Goal: Task Accomplishment & Management: Use online tool/utility

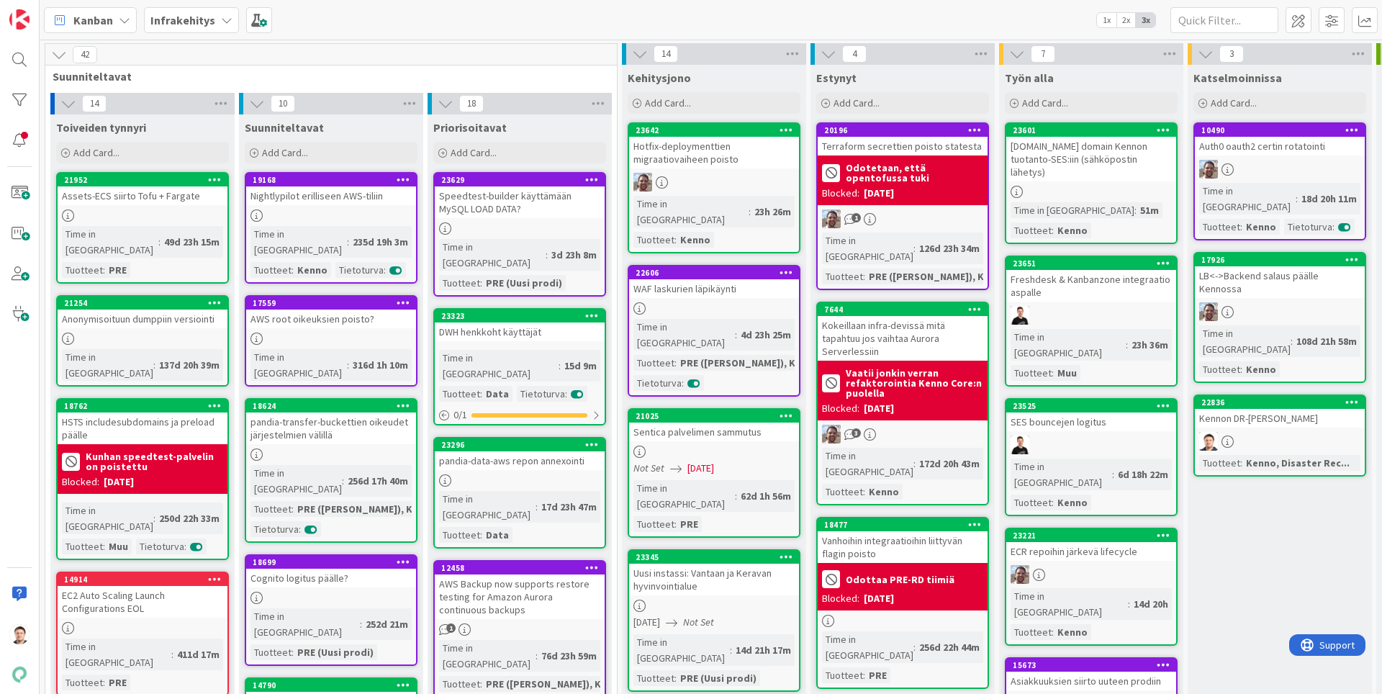
scroll to position [0, 312]
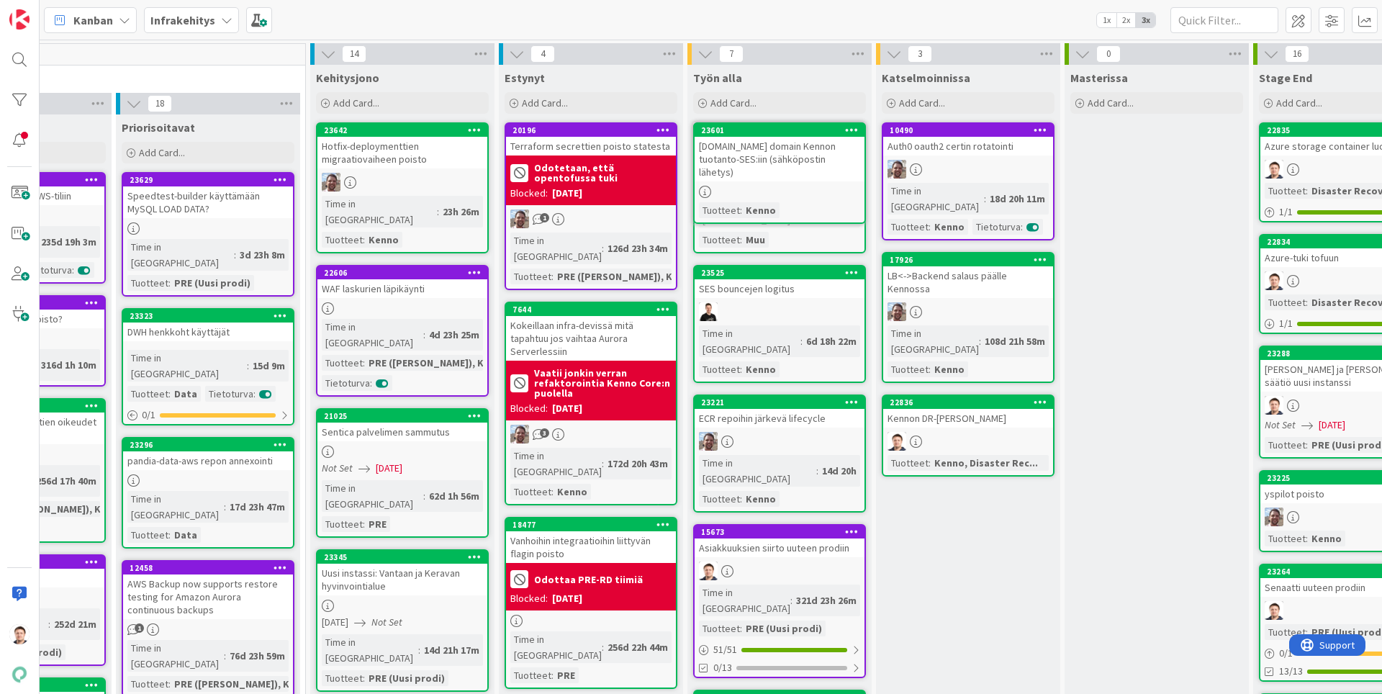
click at [867, 360] on body "23601 rsa.fi domain Kennon tuotanto-SES:iin (sähköpostin lähetys) Tuotteet : Ke…" at bounding box center [691, 347] width 1382 height 694
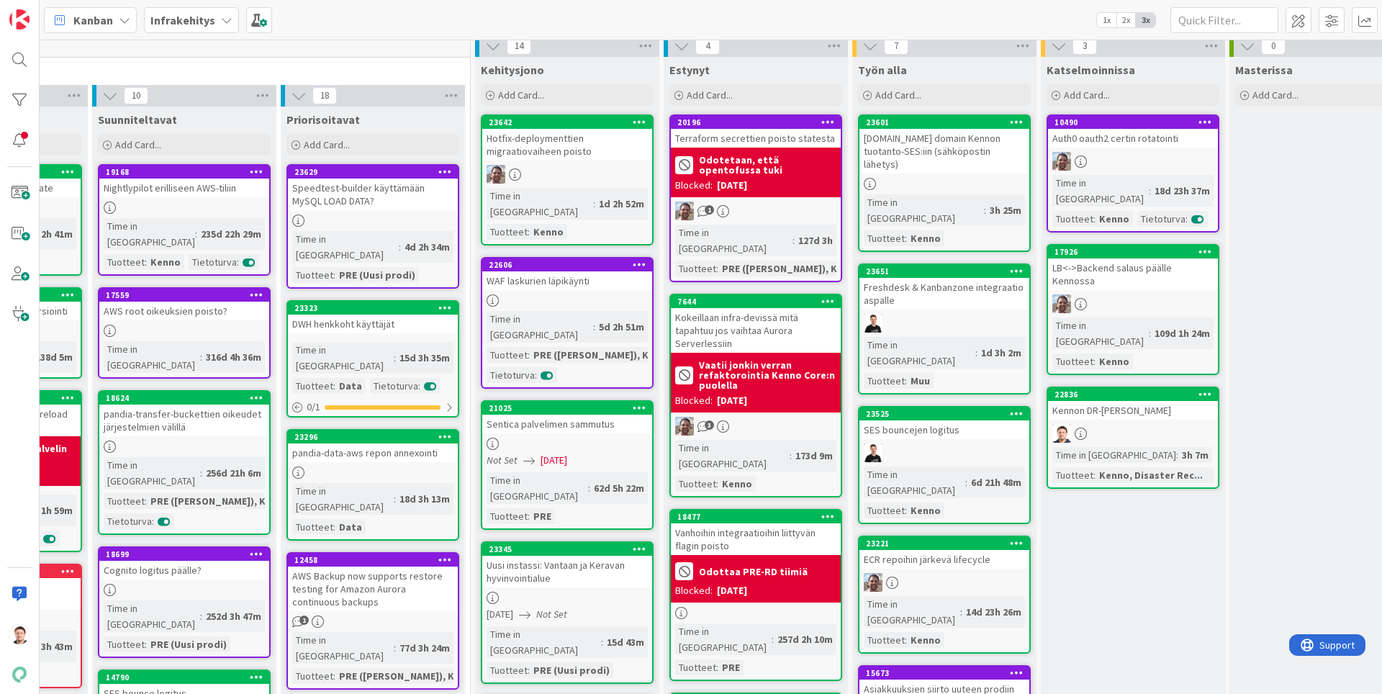
scroll to position [0, 147]
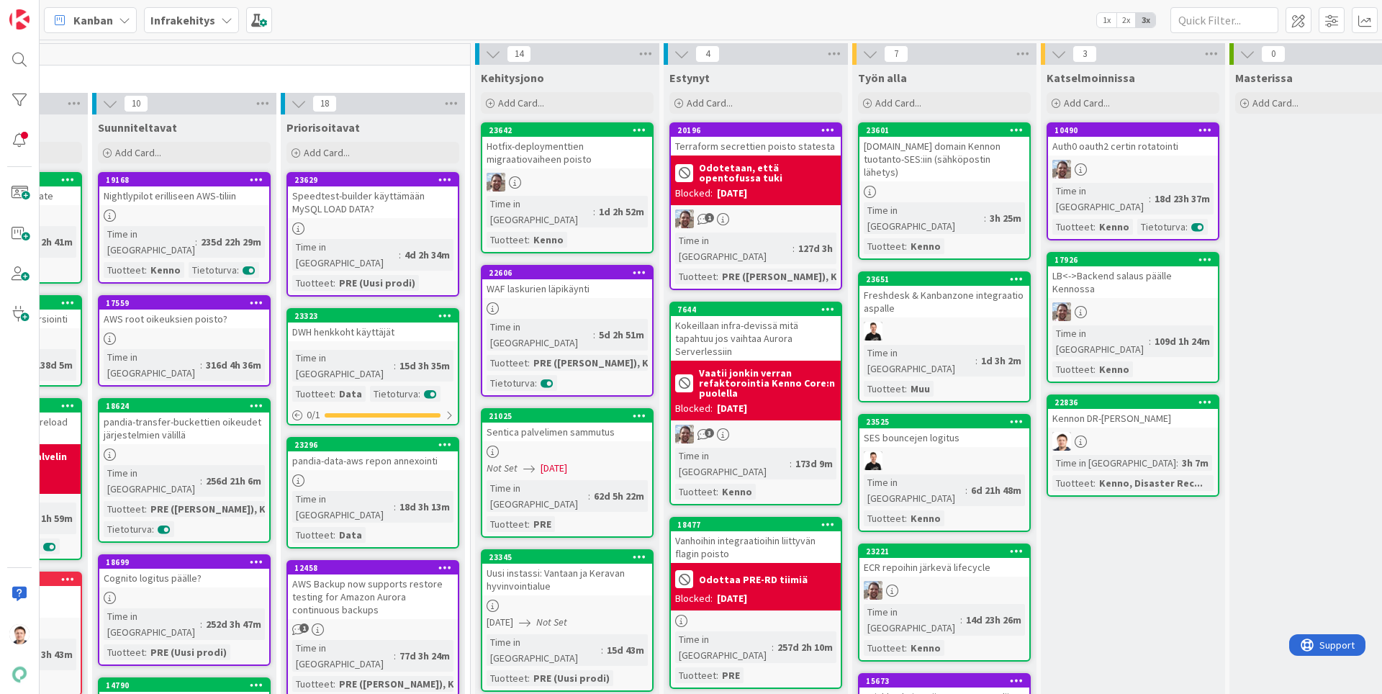
click at [1011, 131] on icon at bounding box center [1017, 130] width 14 height 10
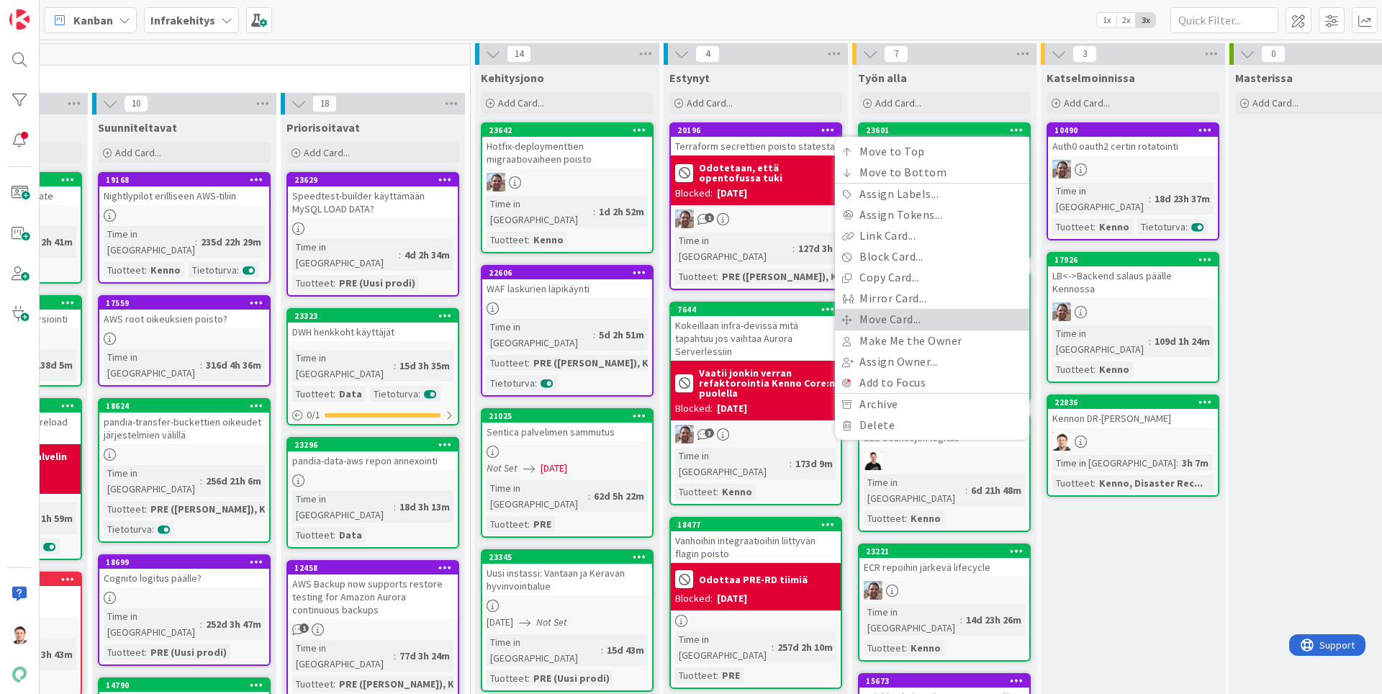
click at [913, 315] on link "Move Card..." at bounding box center [932, 319] width 194 height 21
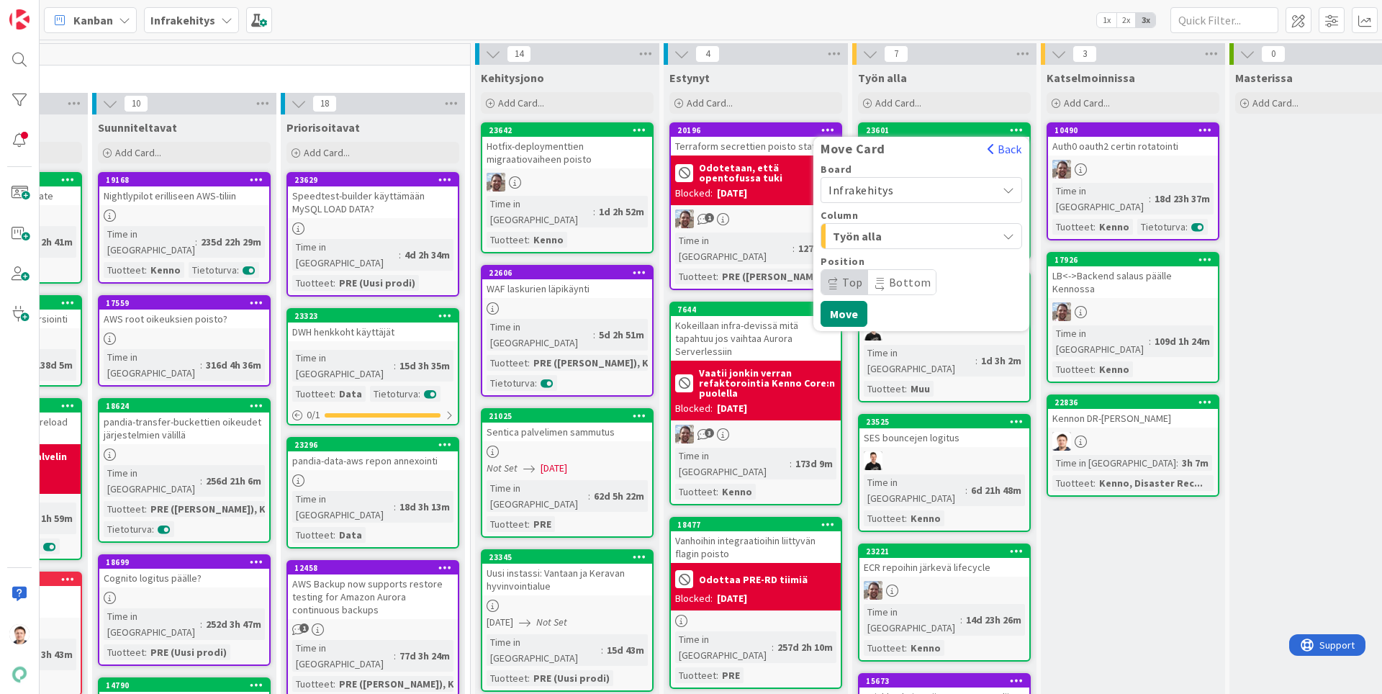
click at [926, 232] on span "Työn alla" at bounding box center [887, 236] width 108 height 19
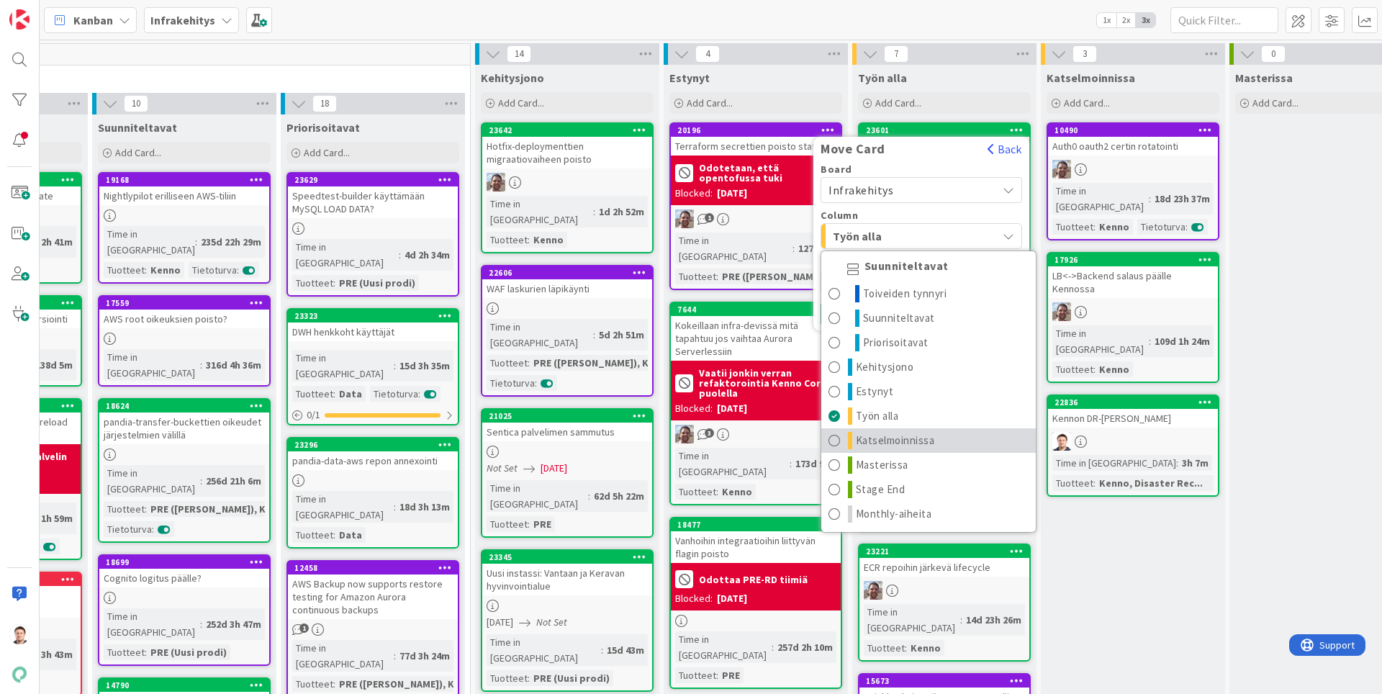
click at [939, 438] on link "Katselmoinnissa" at bounding box center [928, 440] width 214 height 24
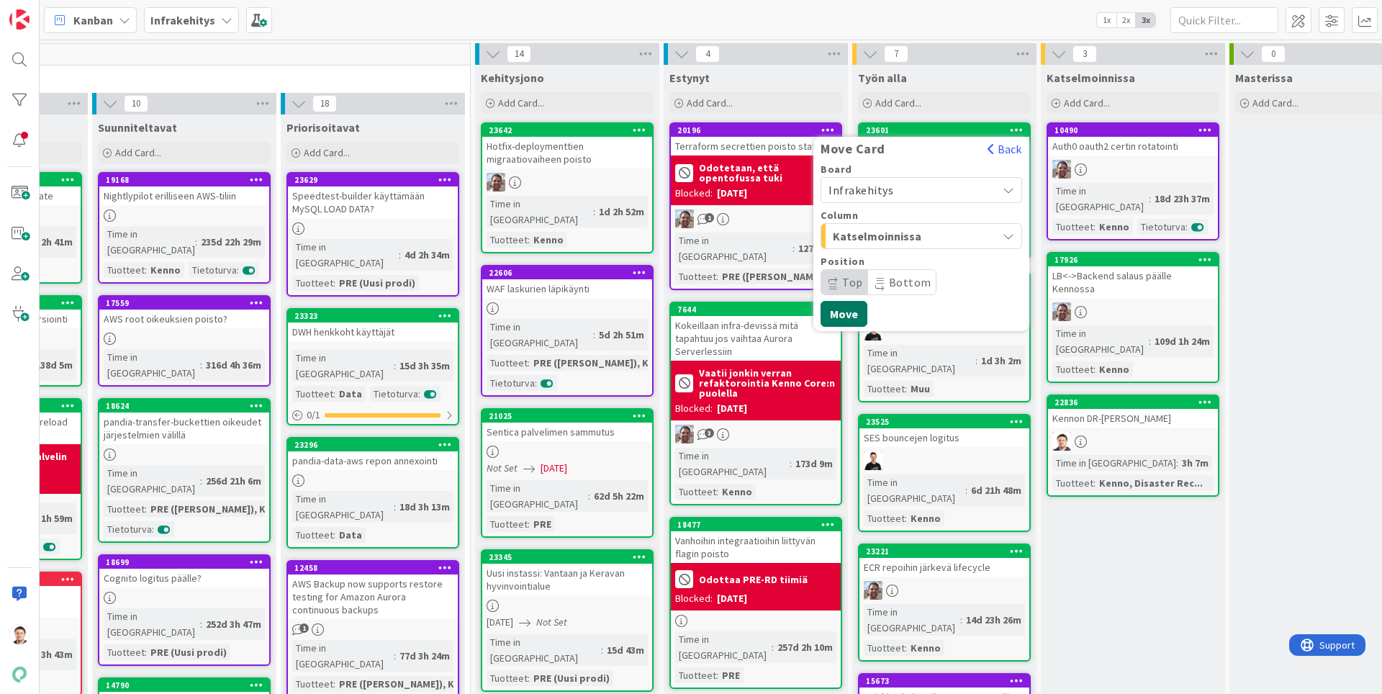
click at [833, 317] on button "Move" at bounding box center [844, 314] width 47 height 26
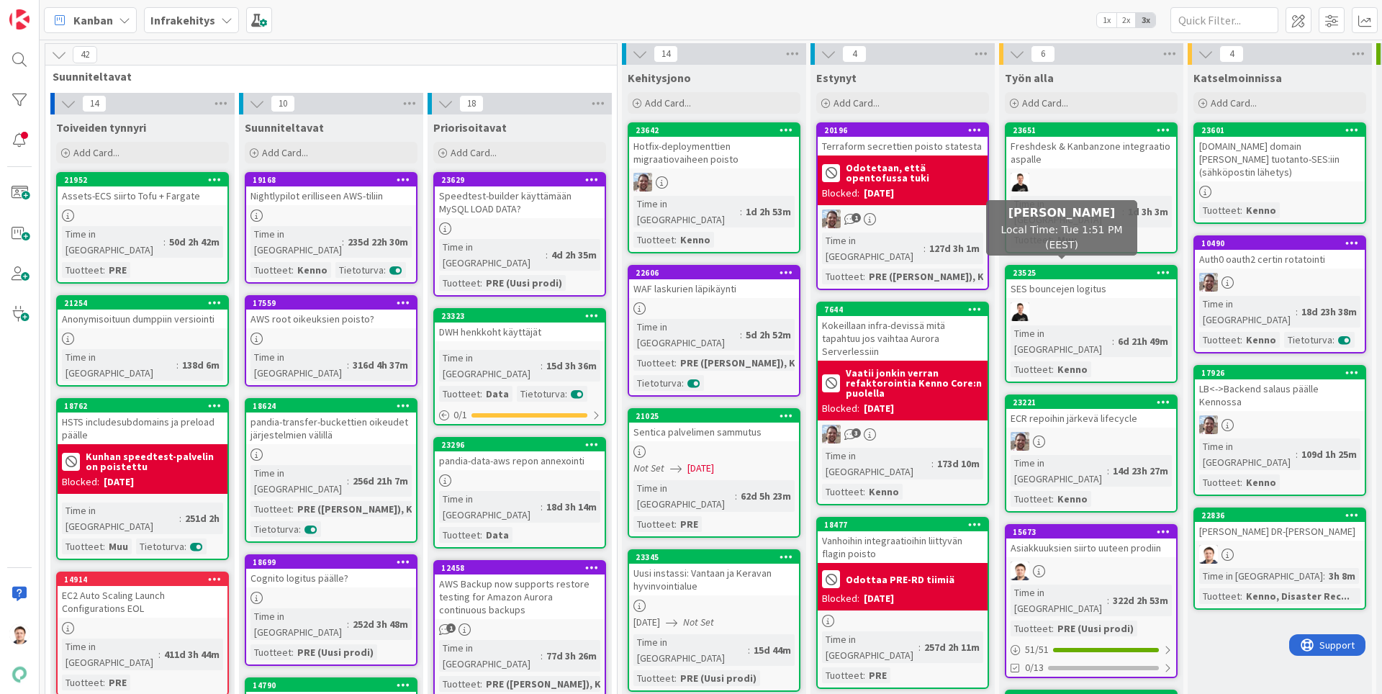
scroll to position [0, 147]
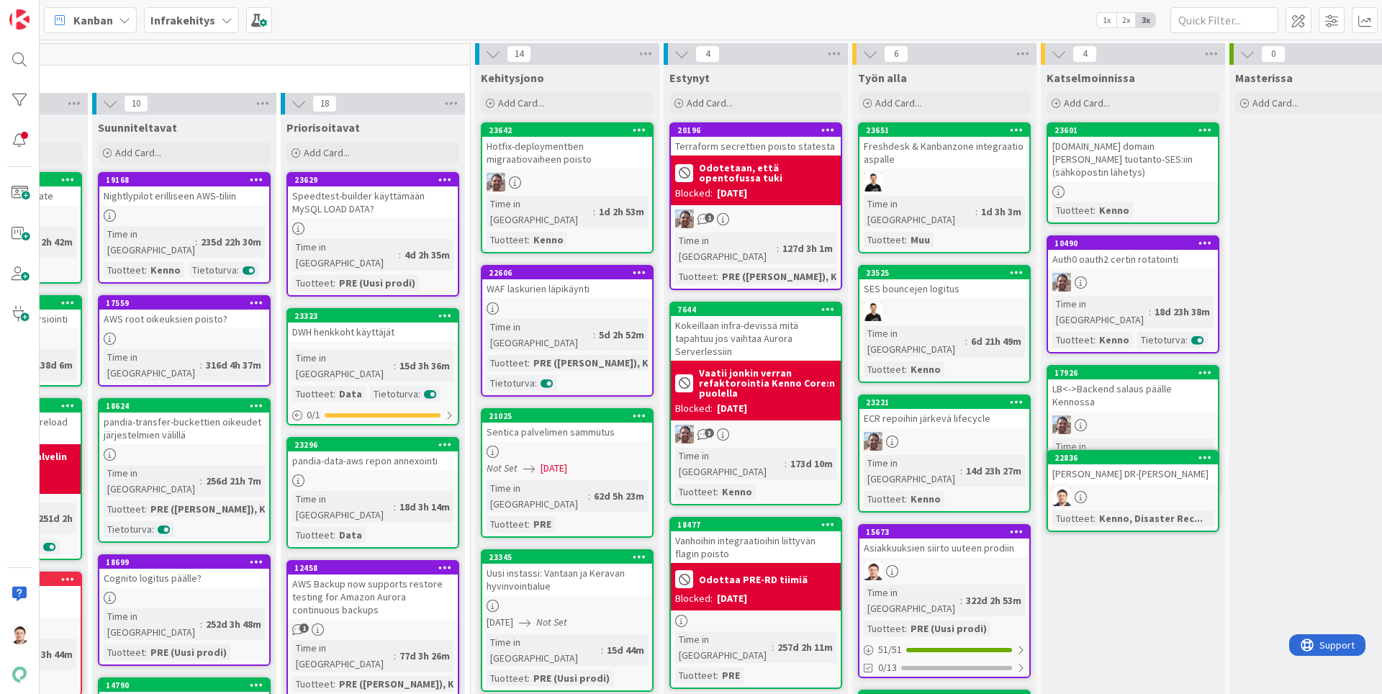
drag, startPoint x: 1106, startPoint y: 461, endPoint x: 1092, endPoint y: 464, distance: 14.1
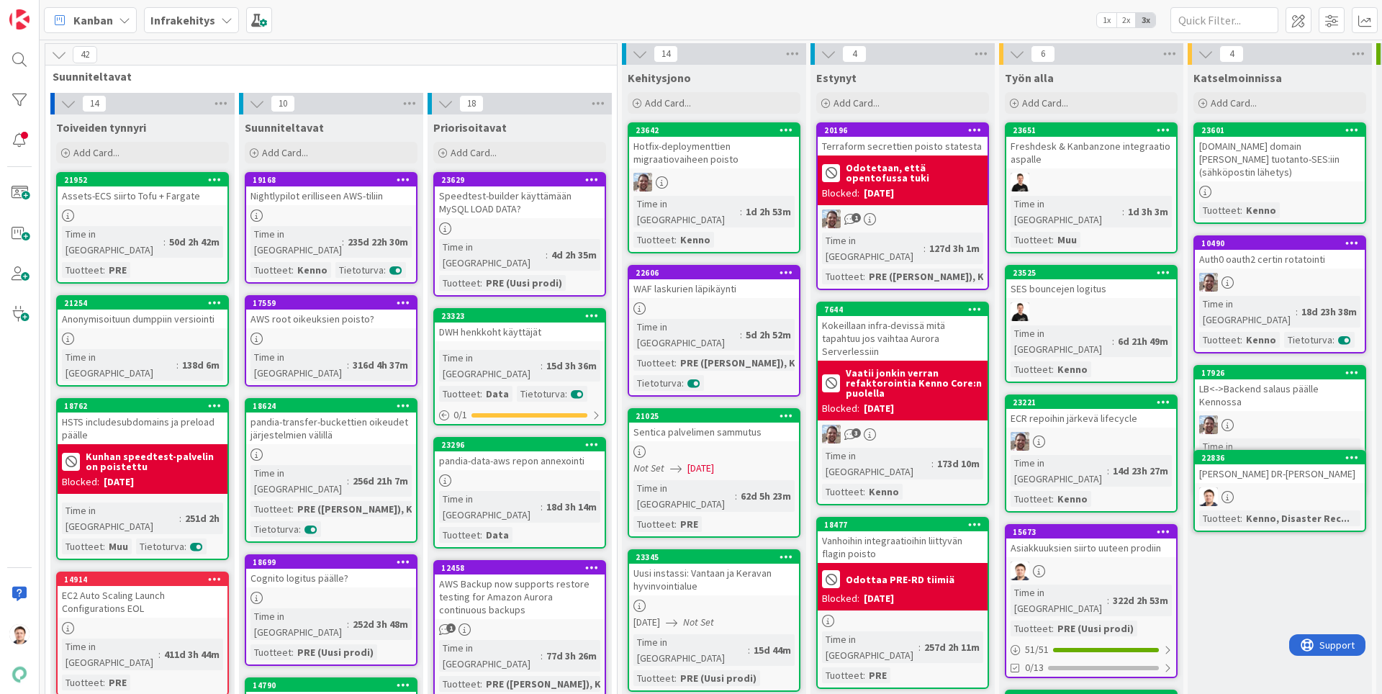
drag, startPoint x: 1247, startPoint y: 463, endPoint x: 1237, endPoint y: 474, distance: 15.8
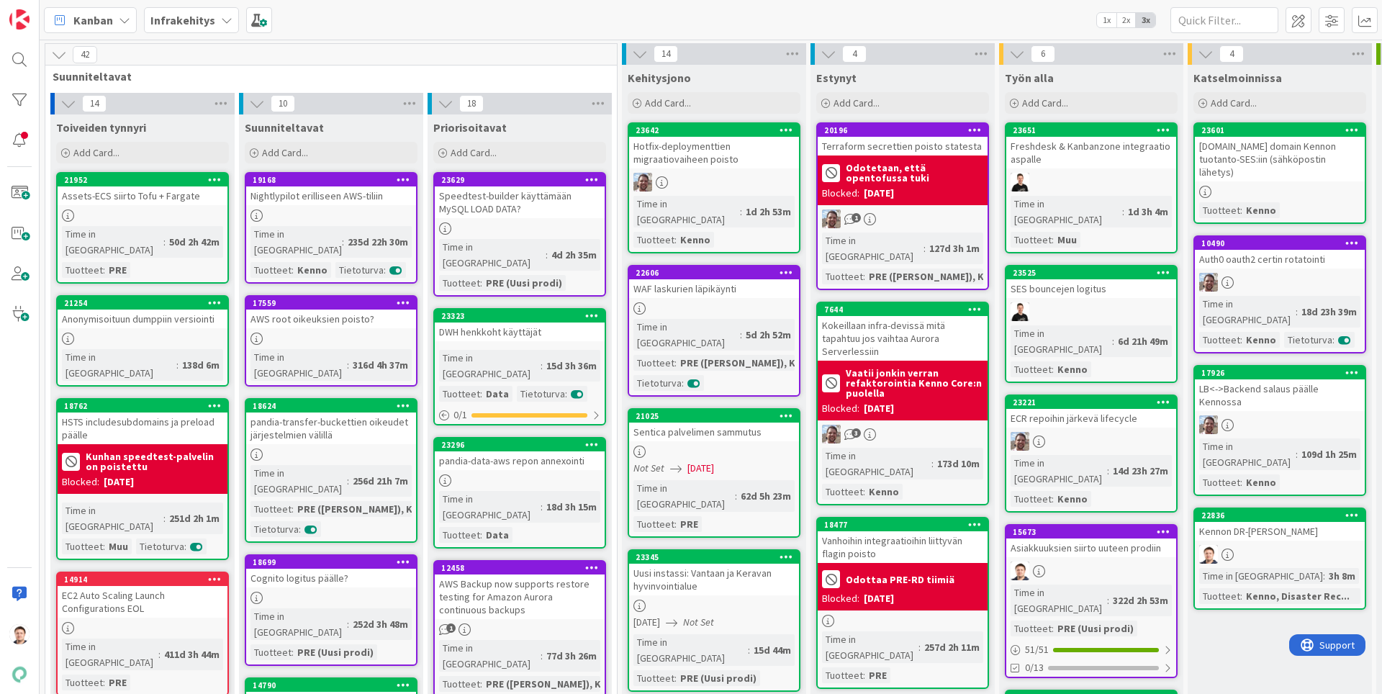
click at [702, 551] on div "23345 Uusi instassi: Vantaan ja Keravan hyvinvointialue 09/30/2025 Not Set Time…" at bounding box center [714, 620] width 173 height 143
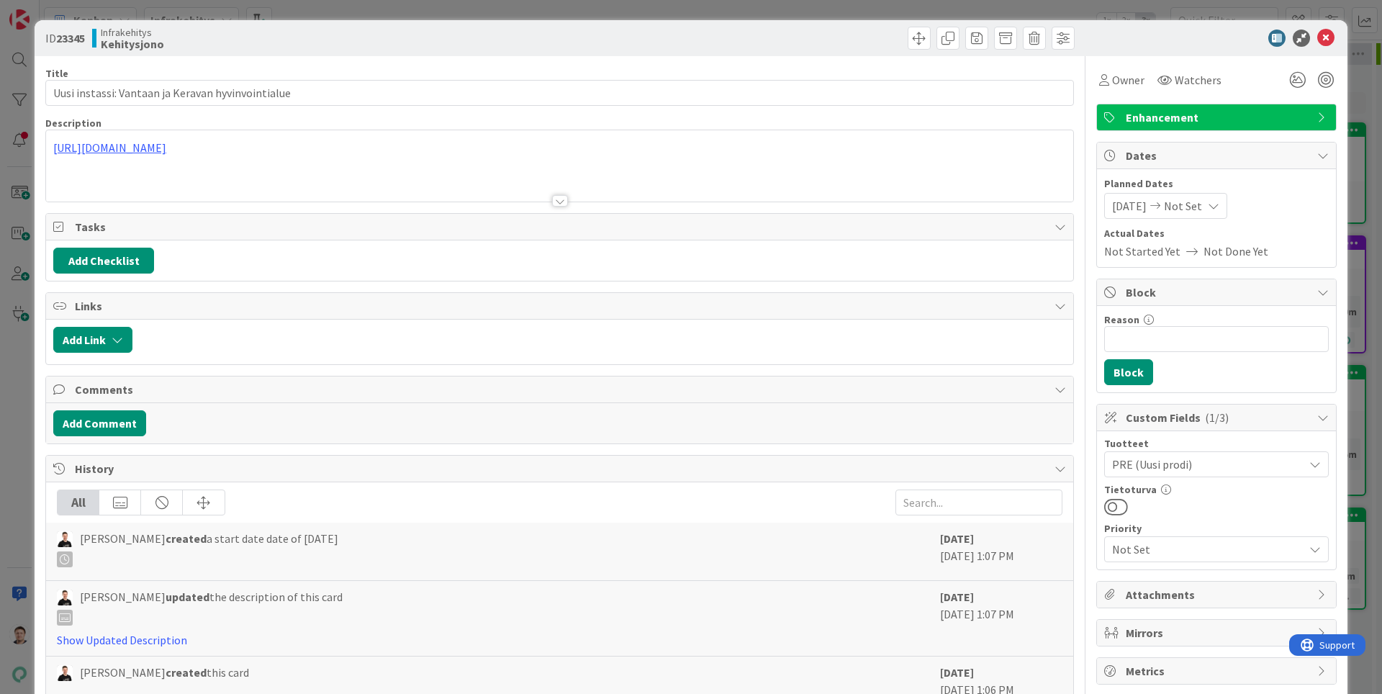
click at [1316, 38] on div at bounding box center [1209, 38] width 255 height 17
click at [1318, 37] on icon at bounding box center [1325, 38] width 17 height 17
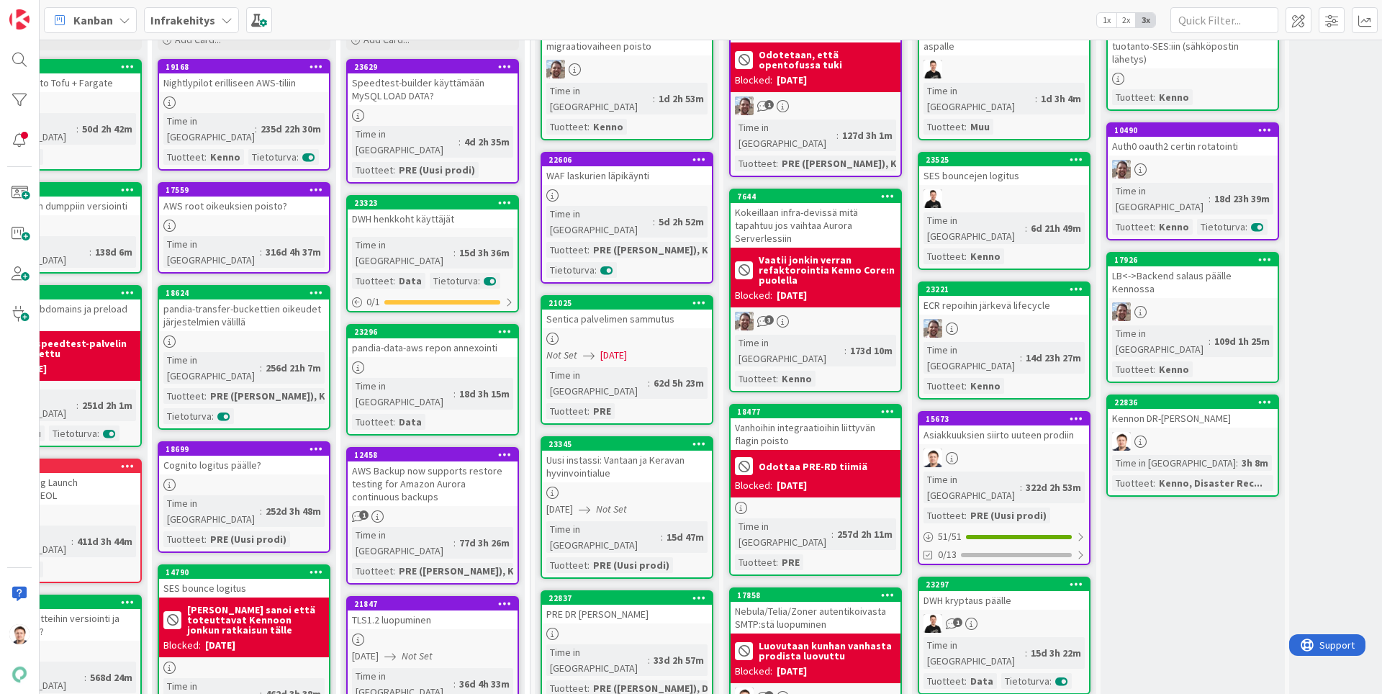
scroll to position [91, 87]
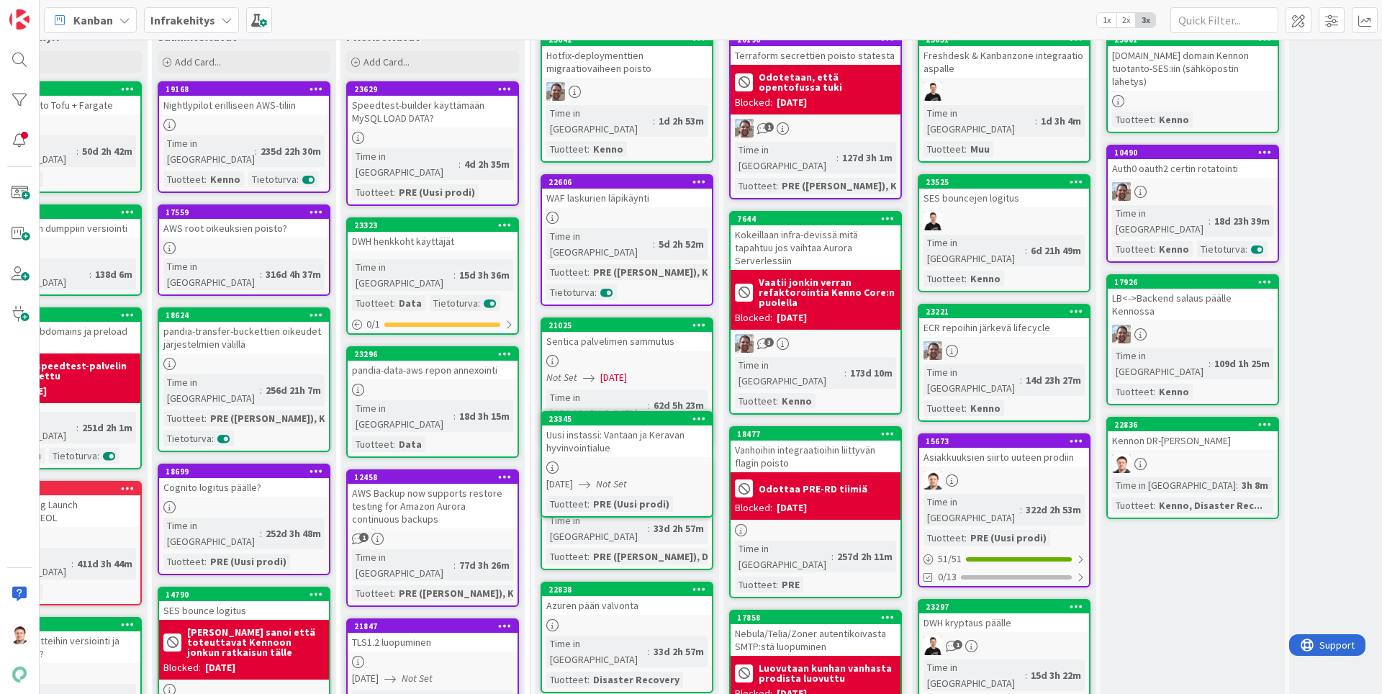
drag, startPoint x: 574, startPoint y: 440, endPoint x: 1148, endPoint y: 482, distance: 575.2
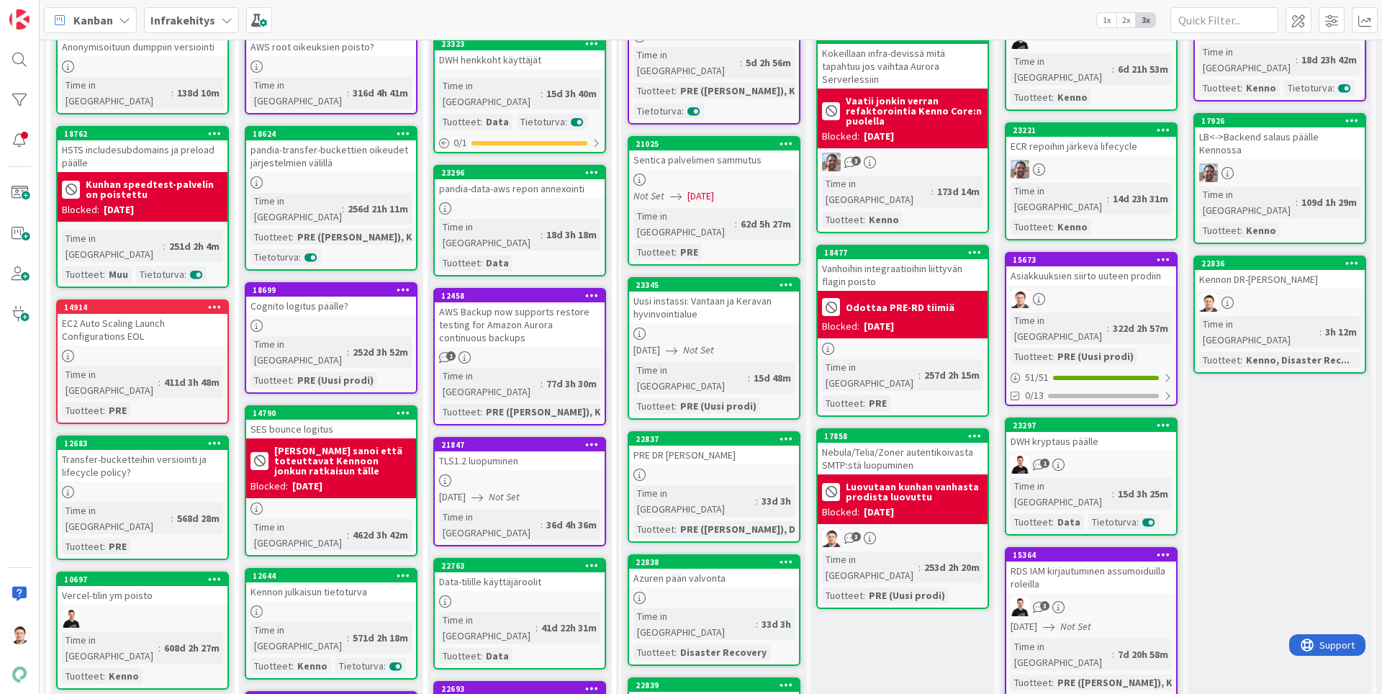
scroll to position [91, 0]
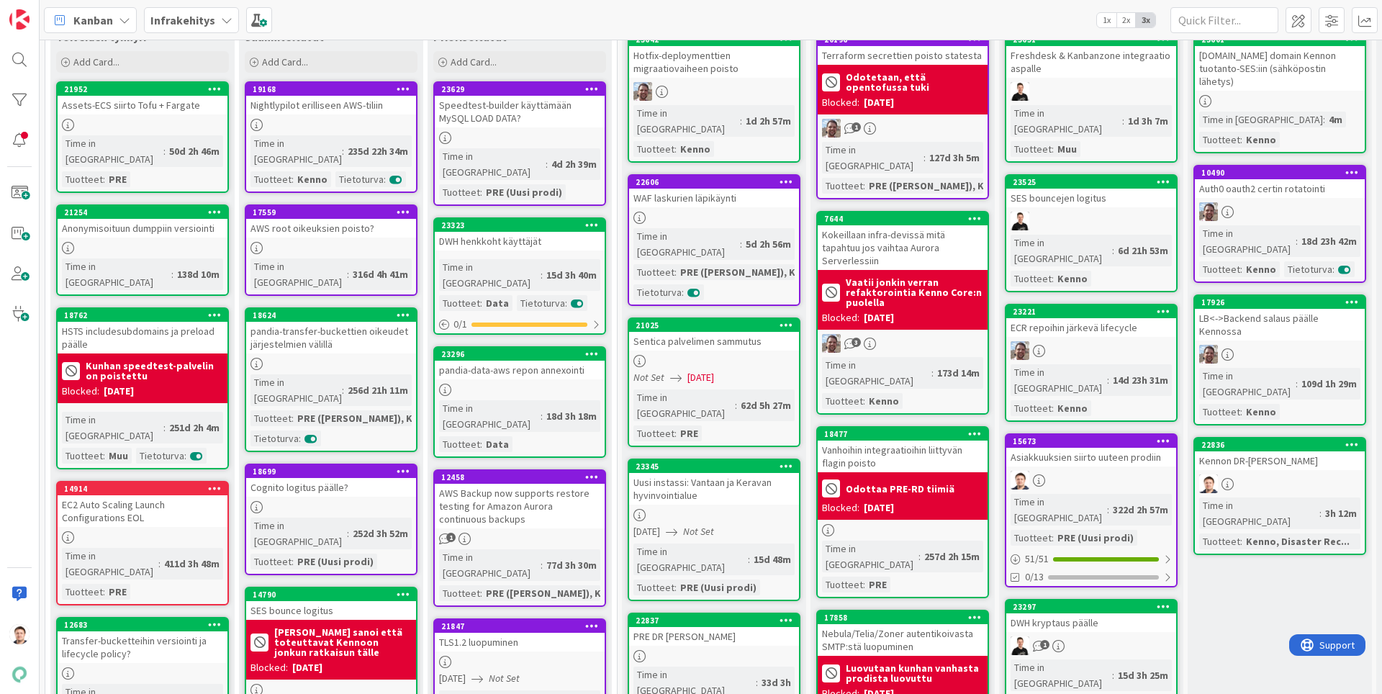
click at [699, 332] on div "Sentica palvelimen sammutus" at bounding box center [714, 341] width 170 height 19
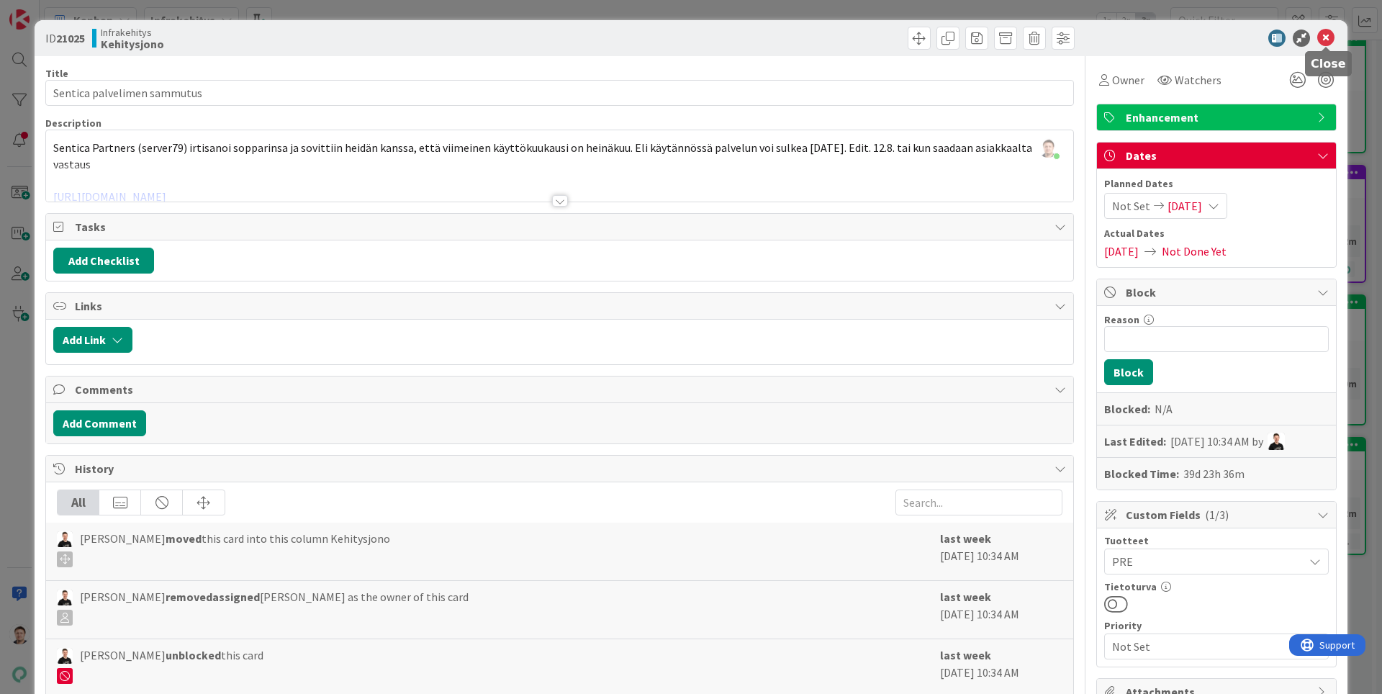
click at [1328, 45] on icon at bounding box center [1325, 38] width 17 height 17
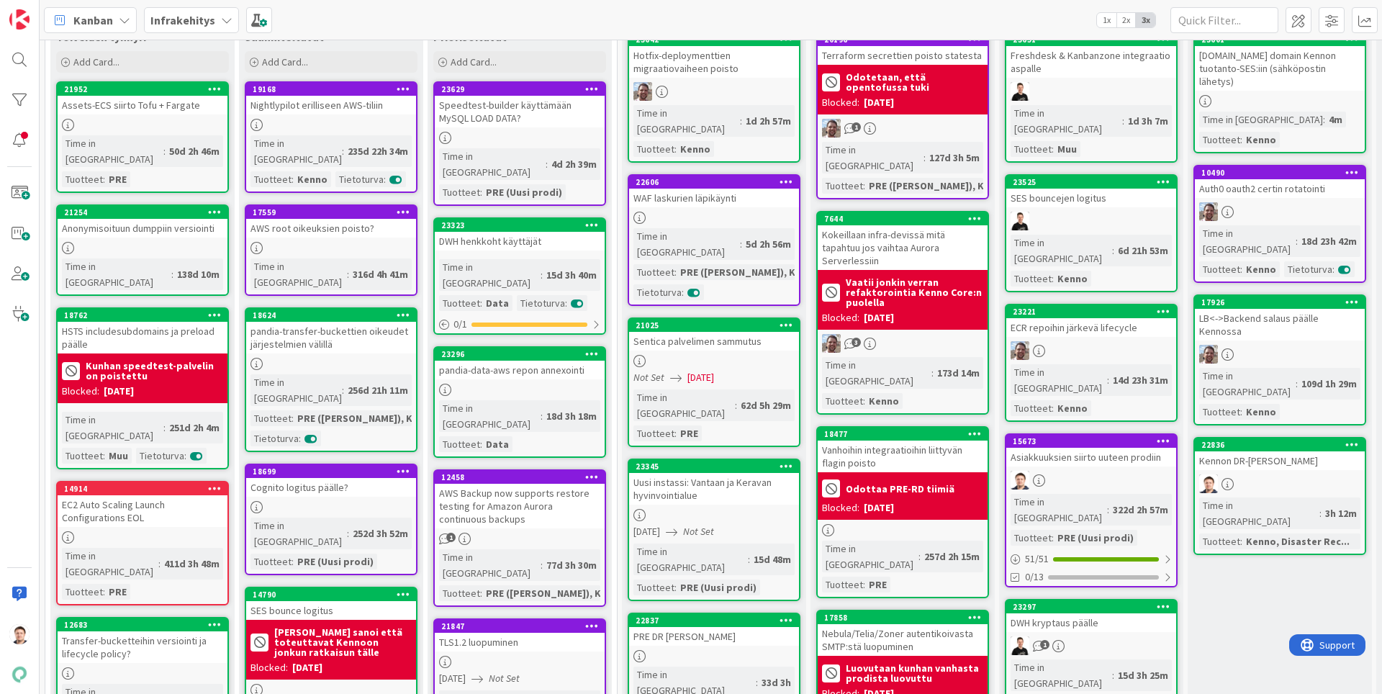
click at [679, 509] on div at bounding box center [714, 515] width 170 height 12
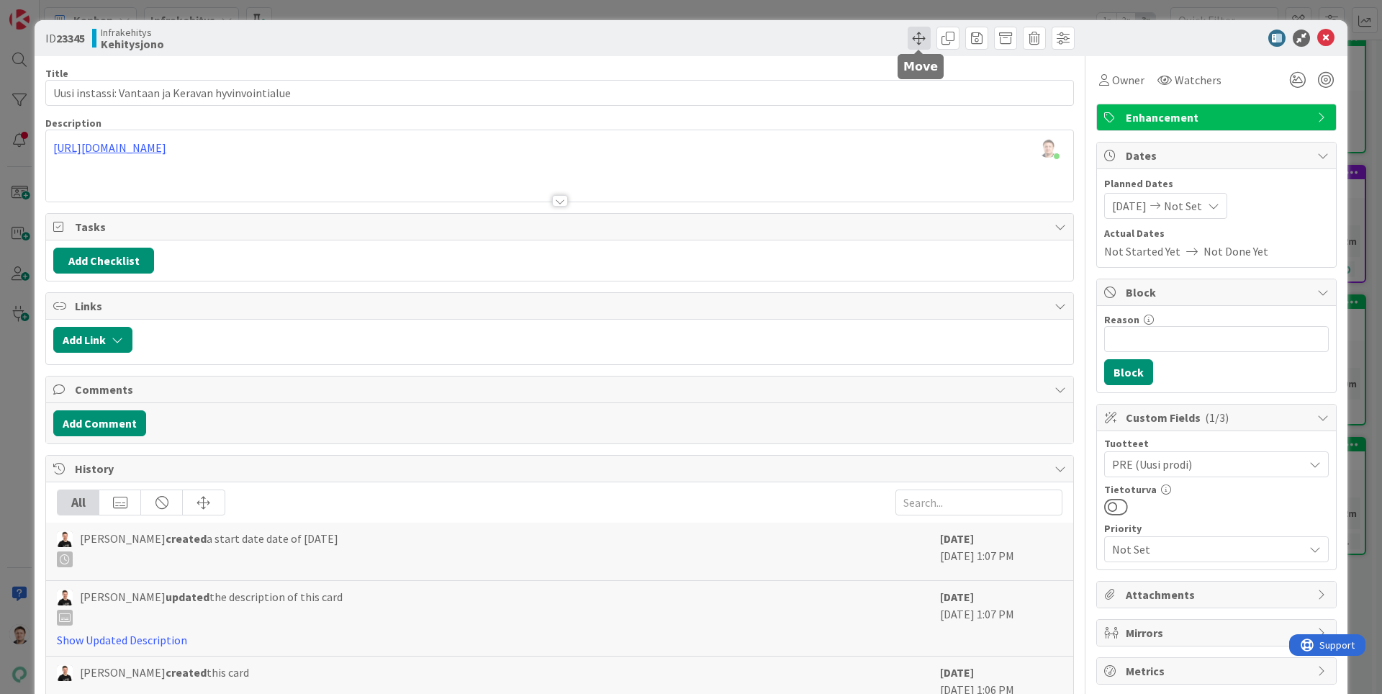
click at [915, 42] on span at bounding box center [919, 38] width 23 height 23
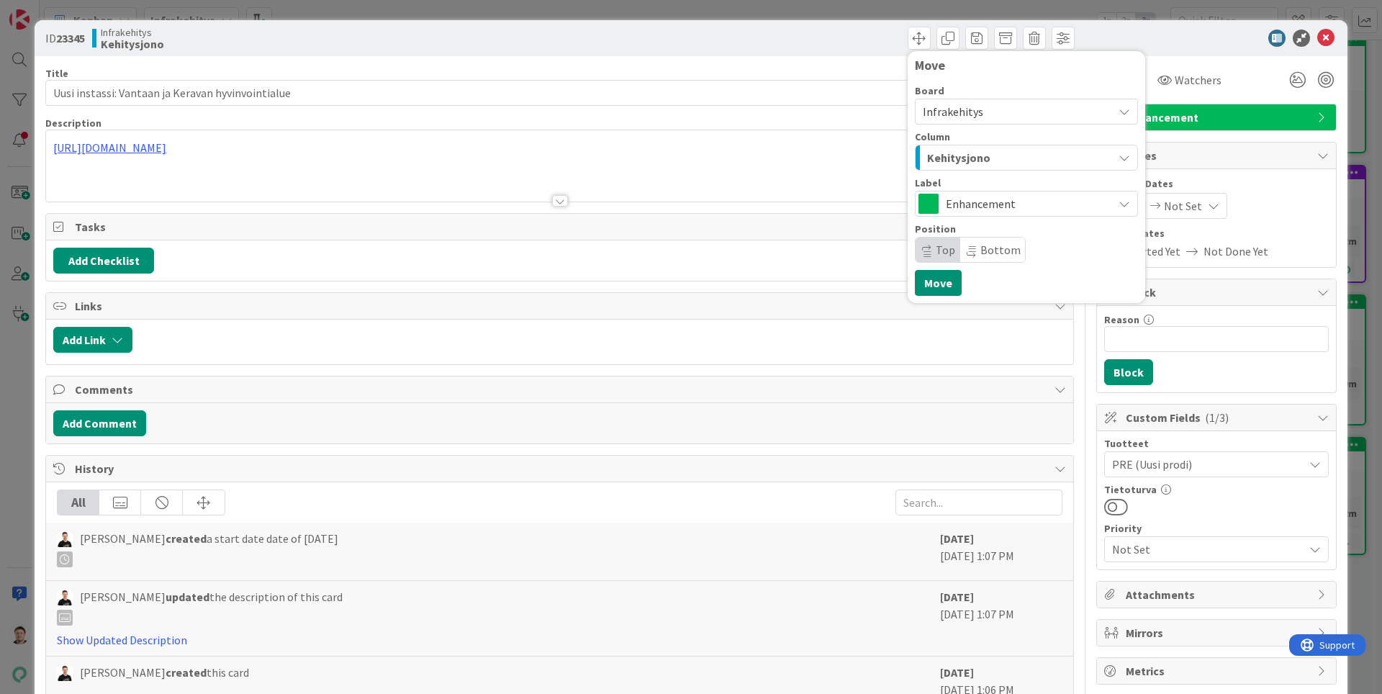
click at [1000, 158] on div "Kehitysjono" at bounding box center [1017, 157] width 189 height 23
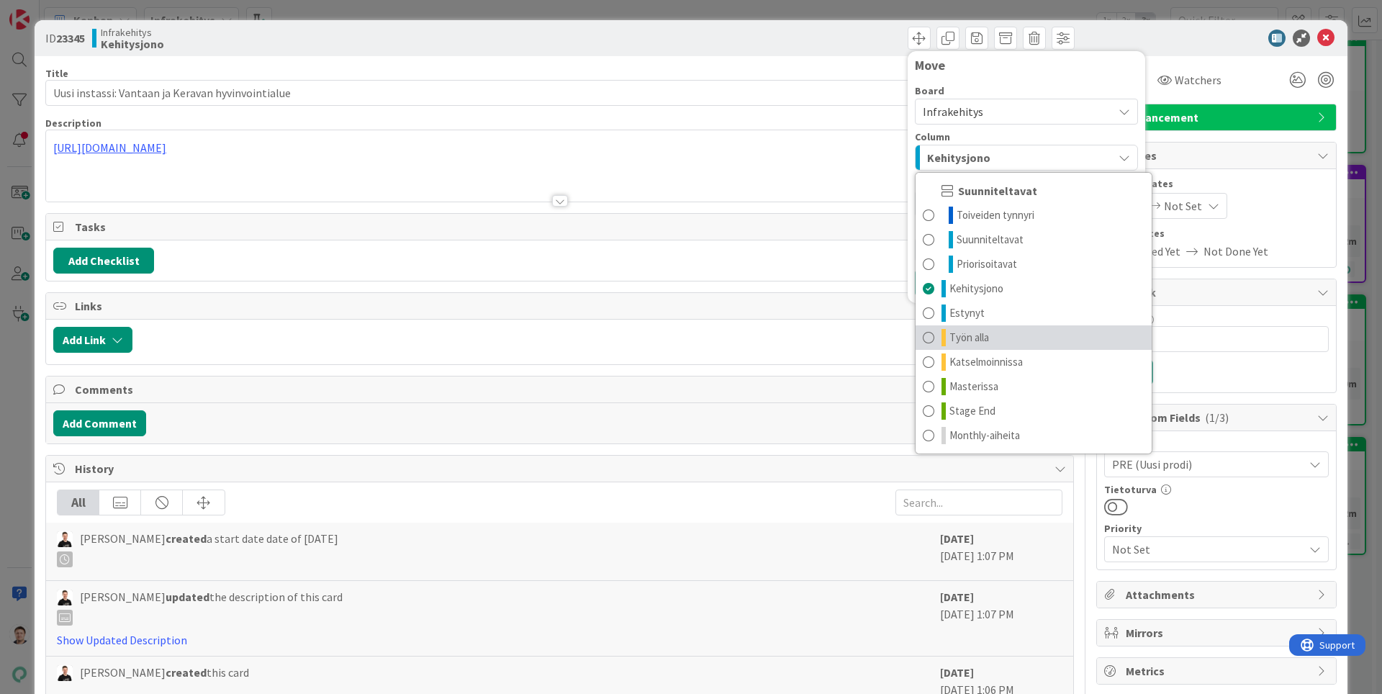
click at [997, 340] on link "Työn alla" at bounding box center [1034, 337] width 236 height 24
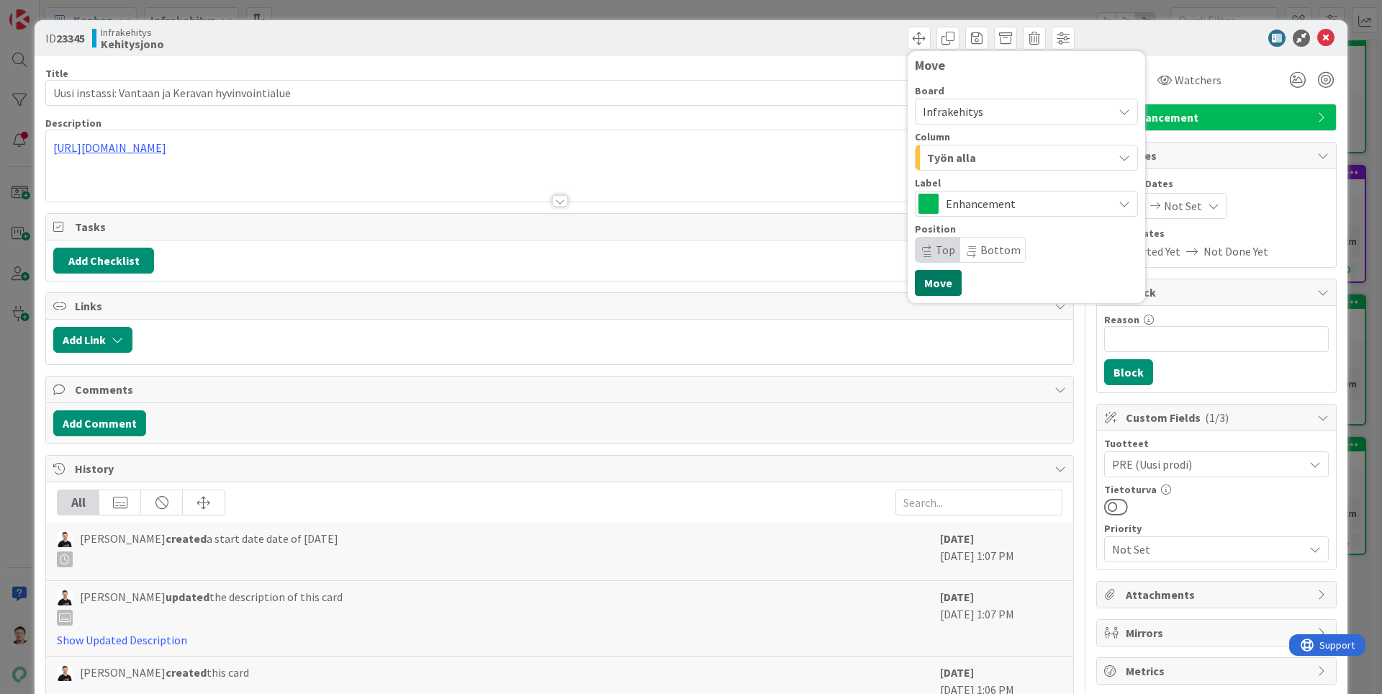
click at [933, 285] on button "Move" at bounding box center [938, 283] width 47 height 26
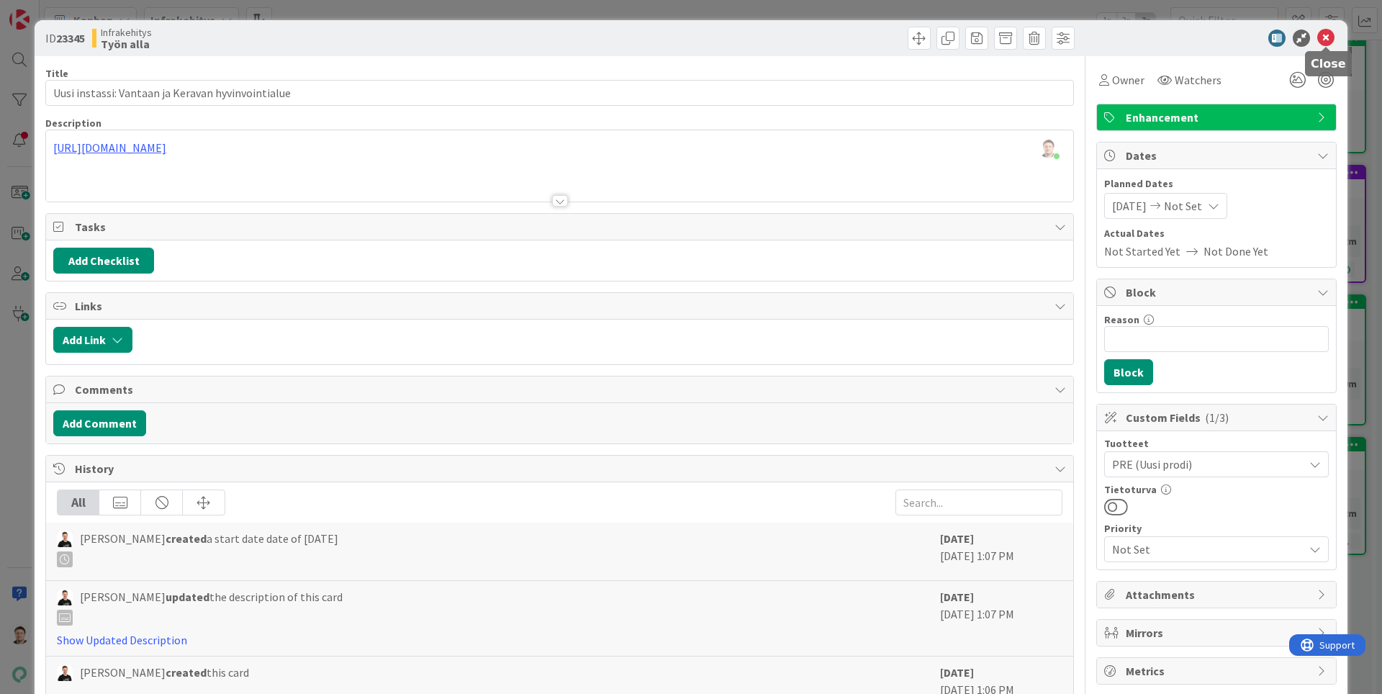
click at [1328, 35] on icon at bounding box center [1325, 38] width 17 height 17
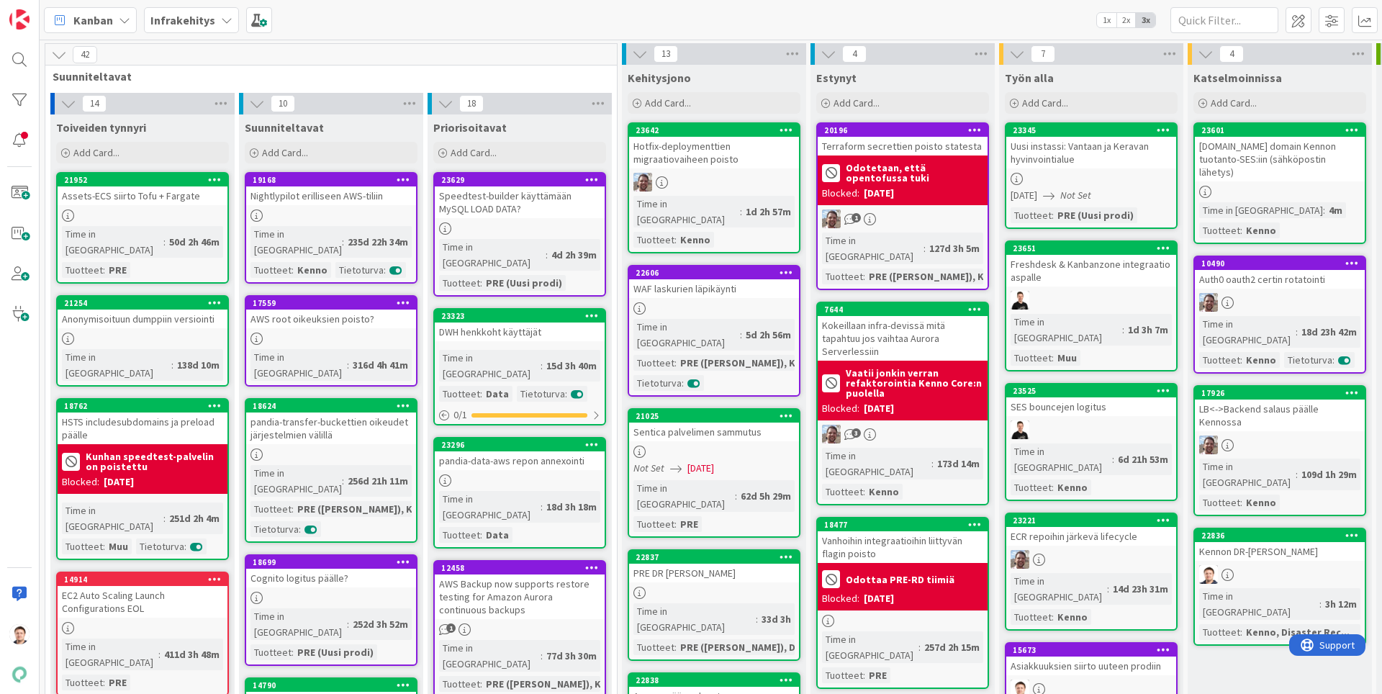
click at [1083, 159] on div "Uusi instassi: Vantaan ja Keravan hyvinvointialue" at bounding box center [1091, 153] width 170 height 32
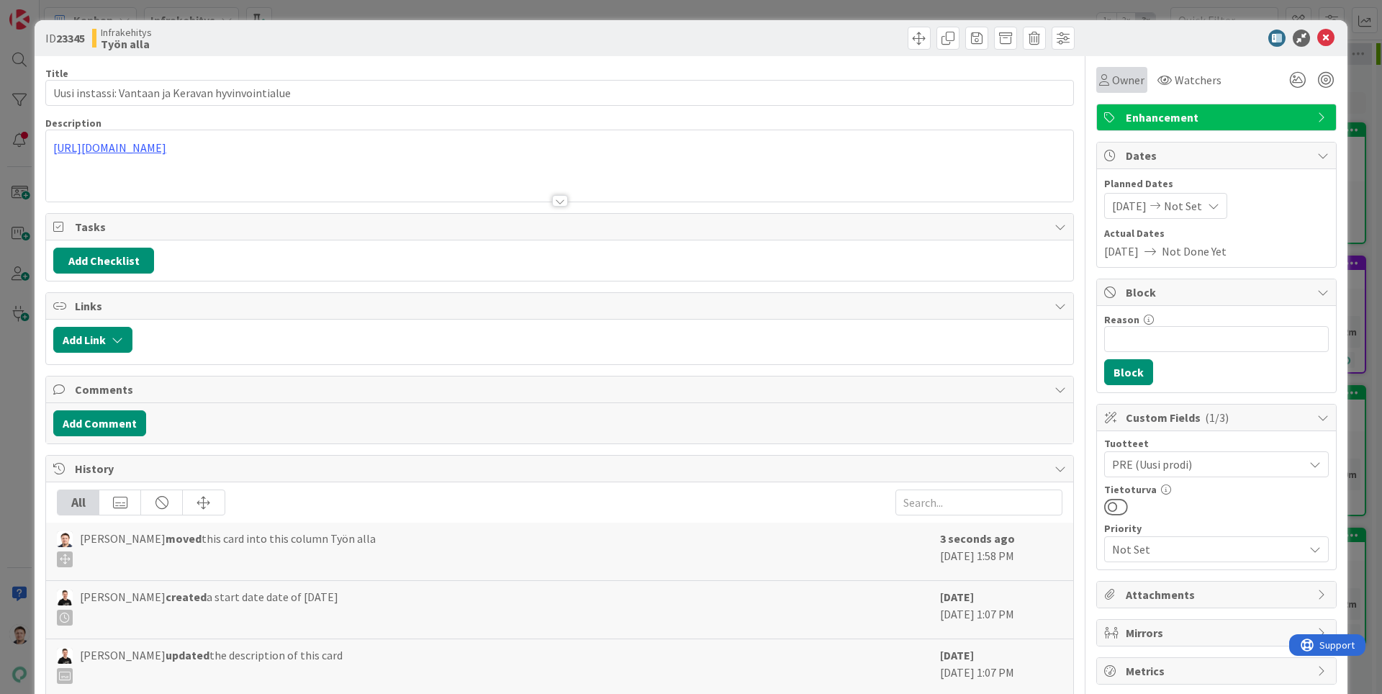
click at [1109, 79] on div "Owner" at bounding box center [1121, 79] width 45 height 17
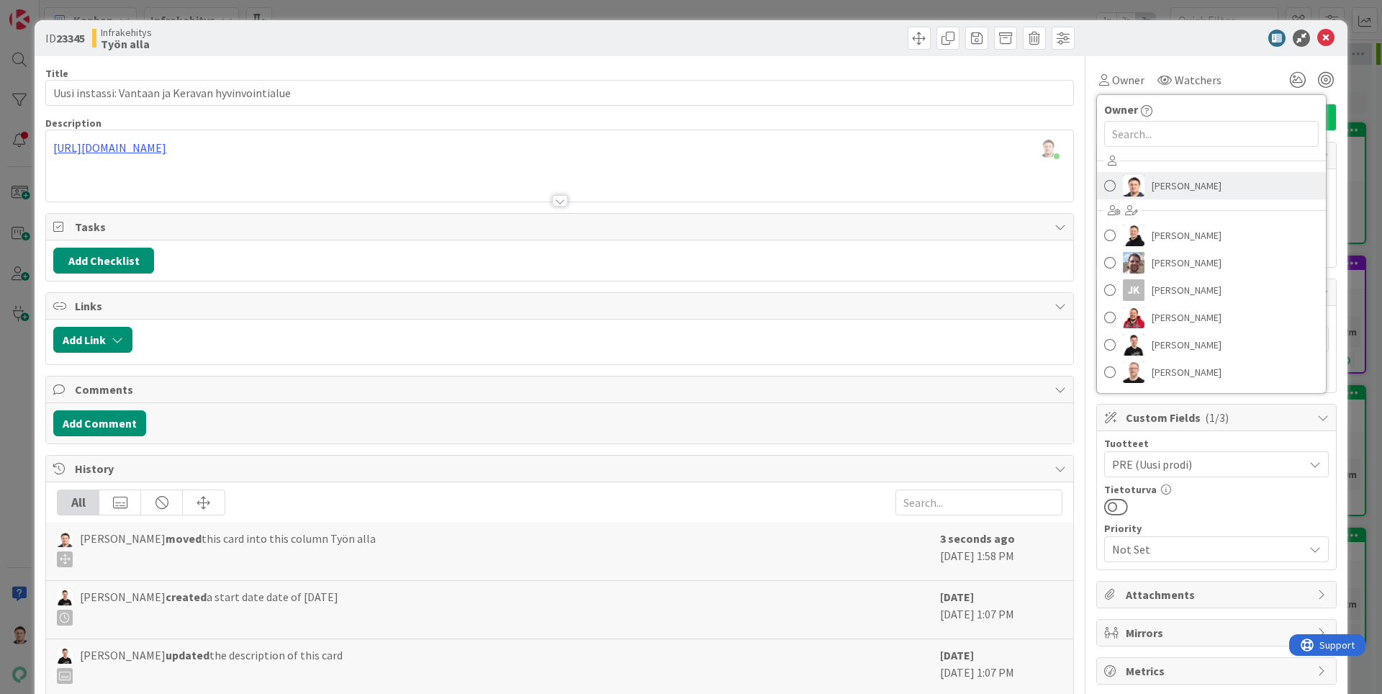
click at [1173, 187] on span "Thomas Gustafsson" at bounding box center [1187, 186] width 70 height 22
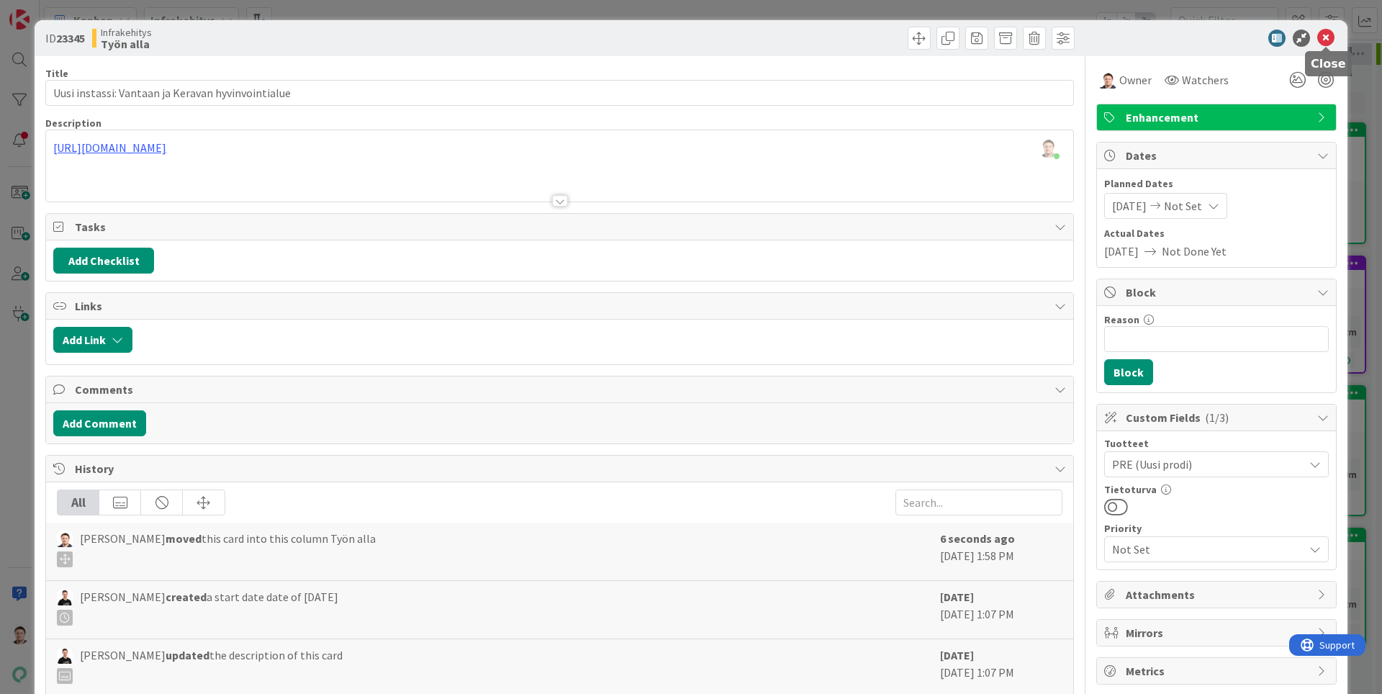
click at [1329, 37] on icon at bounding box center [1325, 38] width 17 height 17
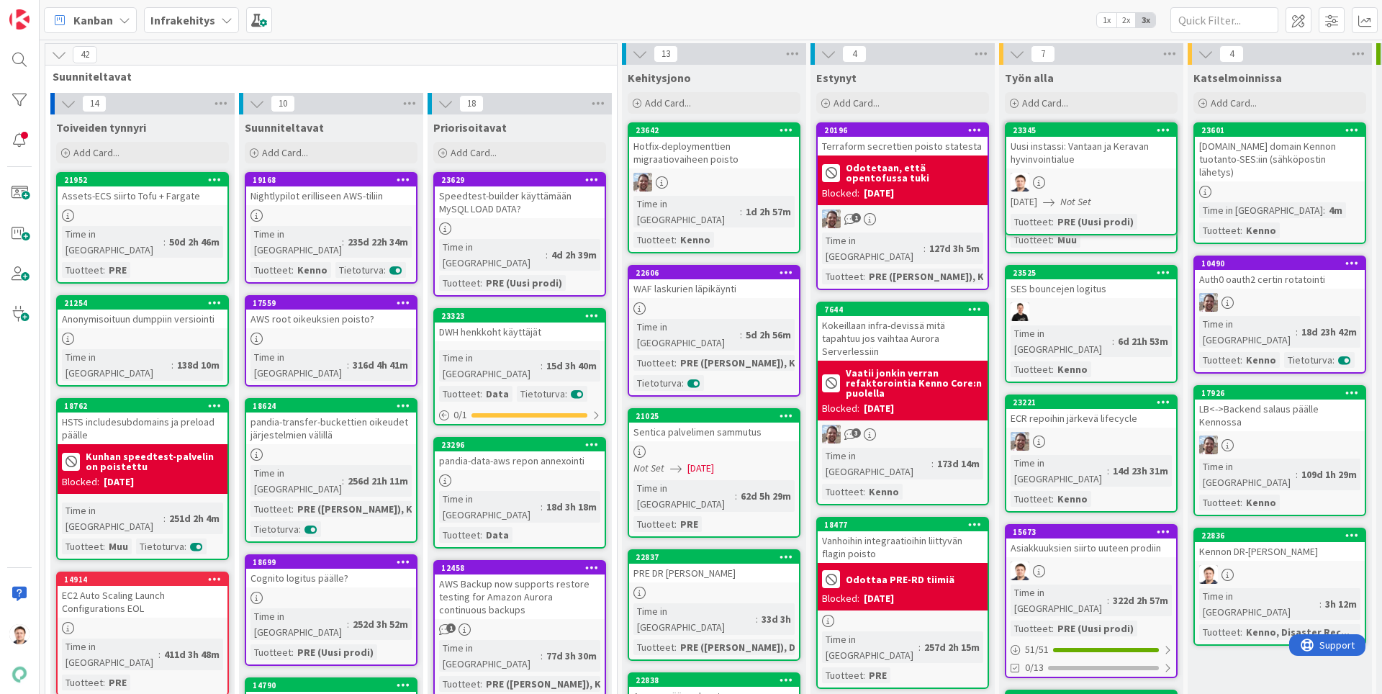
drag, startPoint x: 1077, startPoint y: 154, endPoint x: 1086, endPoint y: 141, distance: 16.0
